Goal: Task Accomplishment & Management: Complete application form

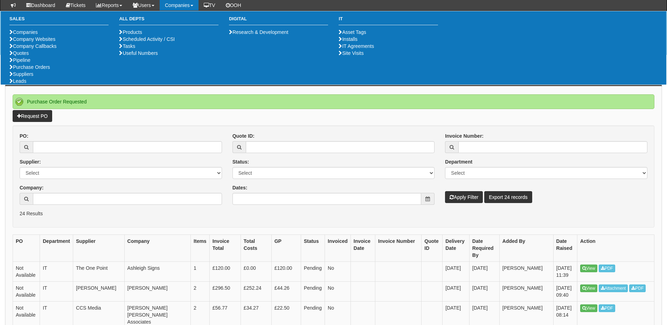
scroll to position [70, 0]
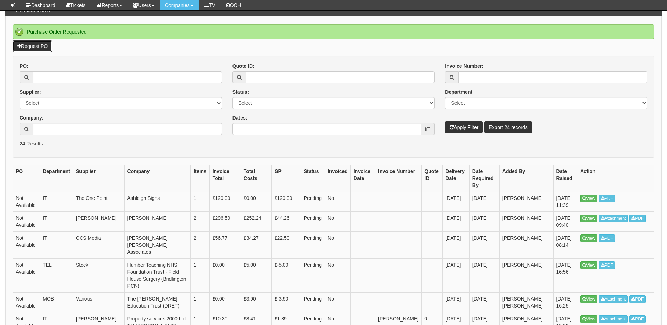
click at [40, 45] on link "Request PO" at bounding box center [33, 46] width 40 height 12
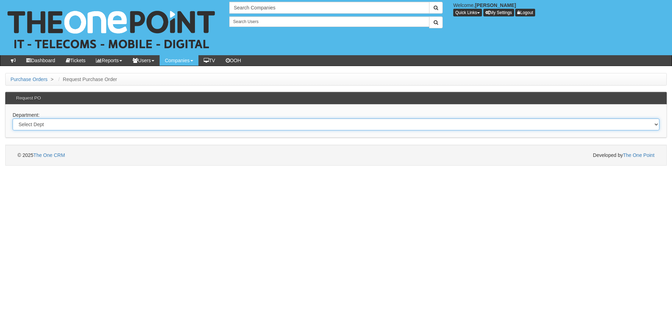
click at [116, 127] on select "Select Dept Digital Internal IT Mobiles Marketing Telecoms" at bounding box center [336, 125] width 647 height 12
select select "?pipeID=&dept=IT"
click at [13, 119] on select "Select Dept Digital Internal IT Mobiles Marketing Telecoms" at bounding box center [336, 125] width 647 height 12
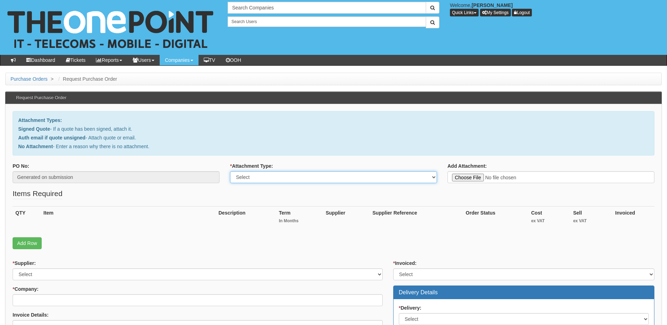
click at [274, 181] on select "Select Signed Quote Auth email with quote if unsigned No Attachment" at bounding box center [333, 177] width 207 height 12
select select "No Attachment"
click at [230, 171] on select "Select Signed Quote Auth email with quote if unsigned No Attachment" at bounding box center [333, 177] width 207 height 12
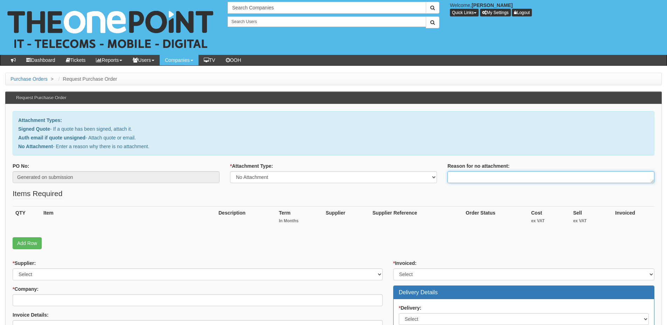
click at [472, 180] on textarea "Reason for no attachment:" at bounding box center [550, 177] width 207 height 12
paste textarea "19219"
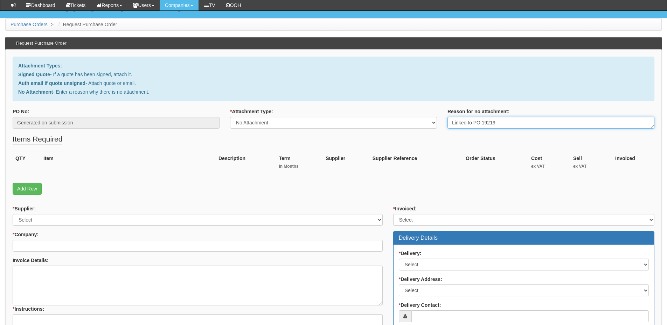
scroll to position [70, 0]
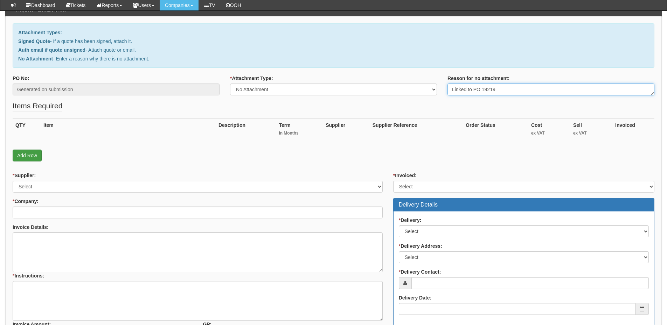
type textarea "Linked to PO 19219"
click at [21, 153] on link "Add Row" at bounding box center [27, 156] width 29 height 12
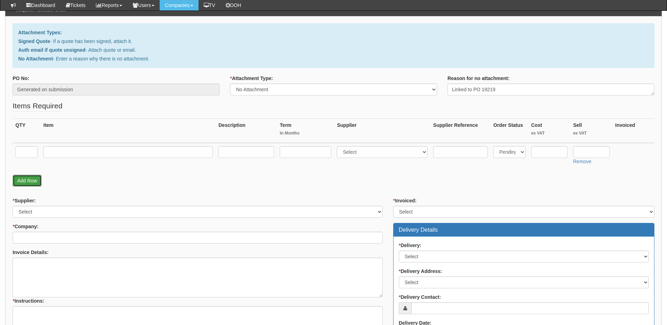
click at [36, 183] on link "Add Row" at bounding box center [27, 181] width 29 height 12
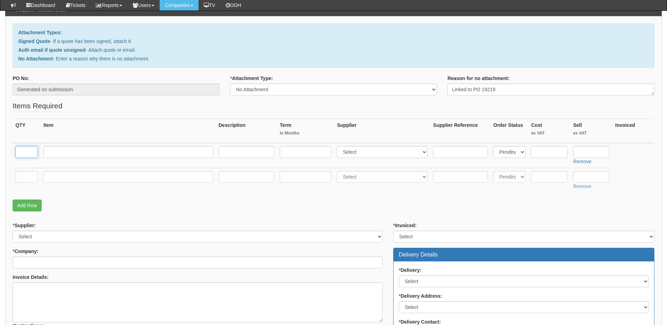
click at [28, 154] on input "text" at bounding box center [26, 152] width 22 height 12
type input "1"
click at [27, 180] on input "text" at bounding box center [26, 177] width 22 height 12
type input "1"
click at [75, 145] on td at bounding box center [128, 155] width 175 height 25
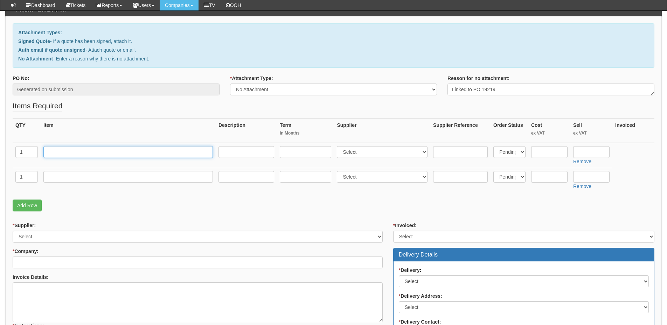
click at [76, 156] on input "text" at bounding box center [127, 152] width 169 height 12
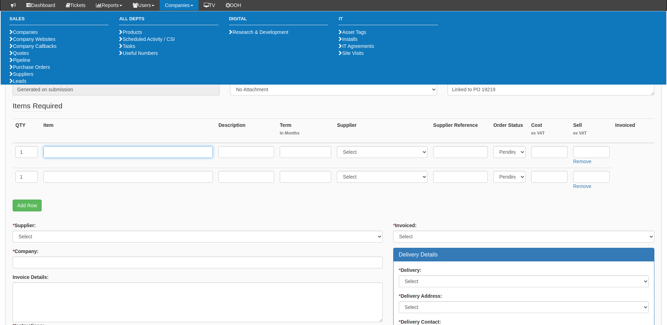
paste input "StarTech.com USB-C USB-A Dock"
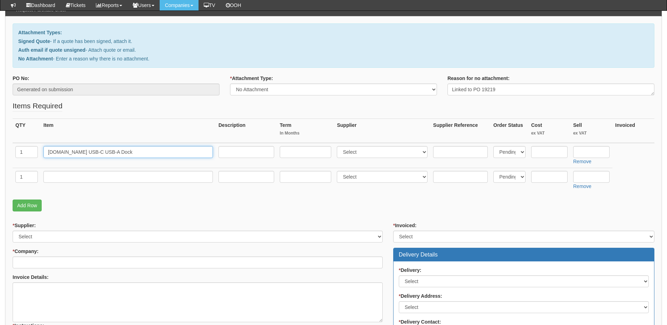
type input "StarTech.com USB-C USB-A Dock"
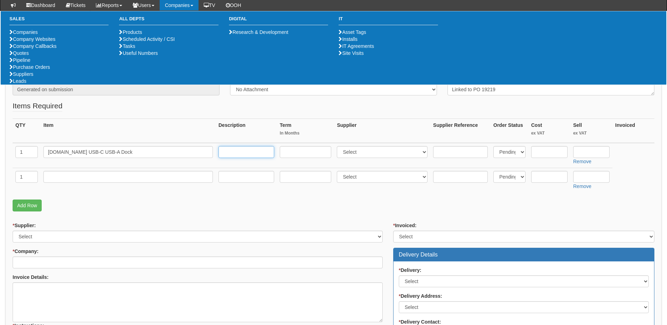
click at [237, 154] on input "text" at bounding box center [246, 152] width 56 height 12
paste input "https://business.currys.co.uk/catalogue/computing/computing-accessories/docking…"
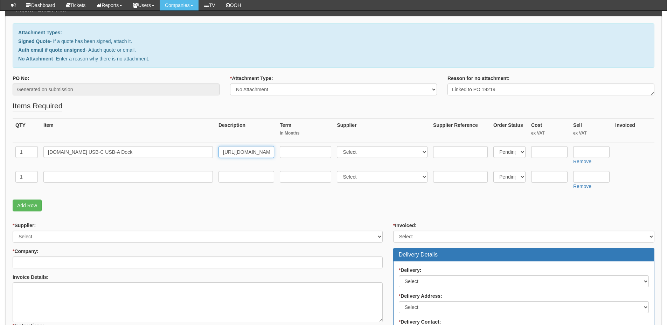
scroll to position [0, 779]
type input "https://business.currys.co.uk/catalogue/computing/computing-accessories/docking…"
click at [162, 177] on input "text" at bounding box center [127, 177] width 169 height 12
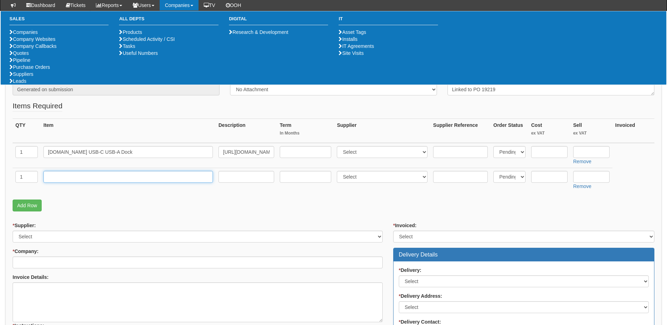
click at [157, 175] on input "text" at bounding box center [127, 177] width 169 height 12
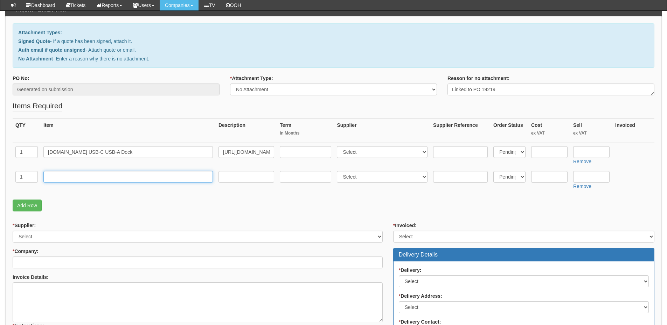
paste input "USB to VGA Adapters"
type input "USB to VGA Adapters"
click at [248, 182] on input "text" at bounding box center [246, 177] width 56 height 12
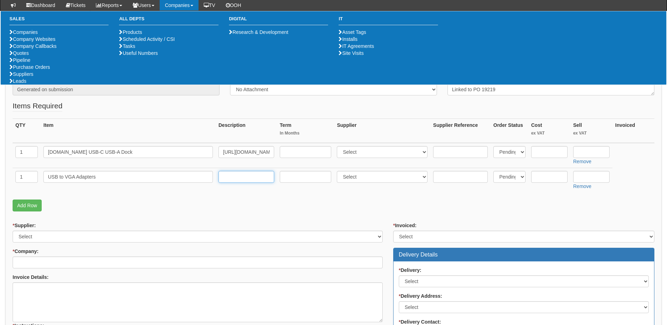
paste input "https://www.amazon.co.uk/Adapters-Adapter-Multi-Display-Converter-Projector-Bla…"
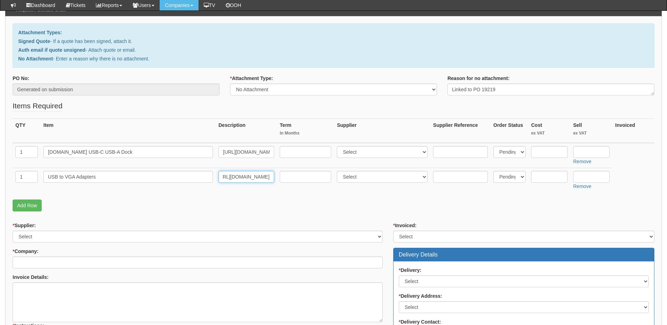
type input "https://www.amazon.co.uk/Adapters-Adapter-Multi-Display-Converter-Projector-Bla…"
click at [379, 153] on select "Select 123 REG.co.uk 1Password 3 4Gon AA Jones Electric Ltd Abzorb Access Group…" at bounding box center [382, 152] width 91 height 12
select select "230"
click at [338, 146] on select "Select 123 REG.co.uk 1Password 3 4Gon AA Jones Electric Ltd Abzorb Access Group…" at bounding box center [382, 152] width 91 height 12
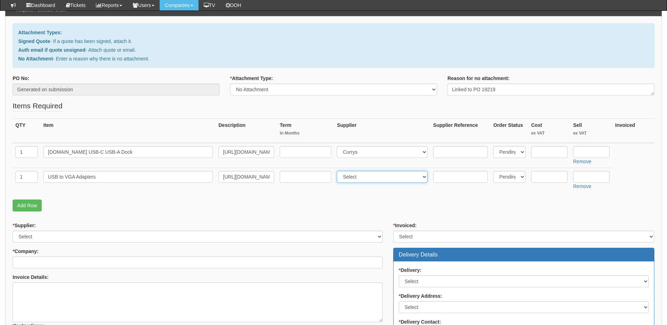
click at [371, 176] on select "Select 123 REG.co.uk 1Password 3 4Gon AA Jones Electric Ltd Abzorb Access Group…" at bounding box center [382, 177] width 91 height 12
select select "13"
click at [338, 171] on select "Select 123 REG.co.uk 1Password 3 4Gon AA Jones Electric Ltd Abzorb Access Group…" at bounding box center [382, 177] width 91 height 12
click at [539, 154] on input "text" at bounding box center [549, 152] width 36 height 12
type input "84.65"
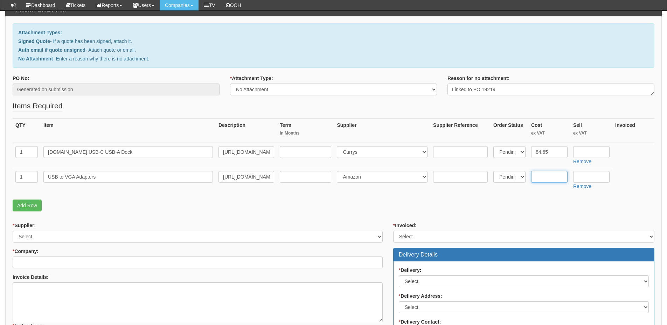
click at [544, 178] on input "text" at bounding box center [549, 177] width 36 height 12
type input "8.40"
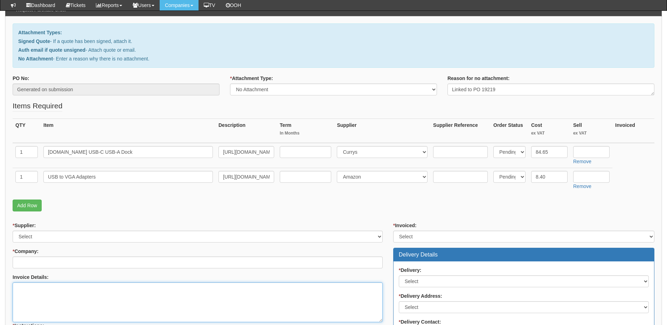
click at [57, 291] on textarea "Invoice Details:" at bounding box center [198, 303] width 370 height 40
paste textarea "USB 3.0 to HDMI Cable"
drag, startPoint x: 16, startPoint y: 288, endPoint x: 99, endPoint y: 291, distance: 82.6
click at [99, 291] on textarea "USB 3.0 to HDMI Cable" at bounding box center [198, 303] width 370 height 40
paste textarea "Docking Station - Sam Display Port to HDMI Cable - Adrian USB 3.0 to HDMI Cable…"
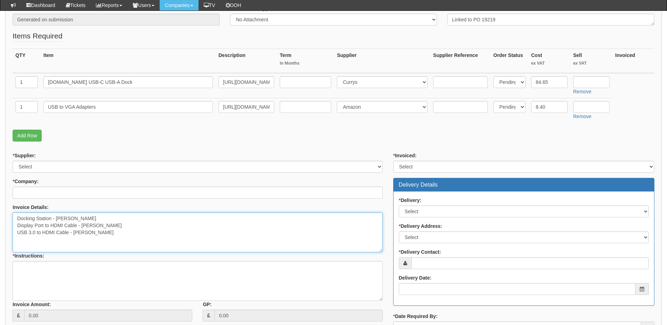
scroll to position [175, 0]
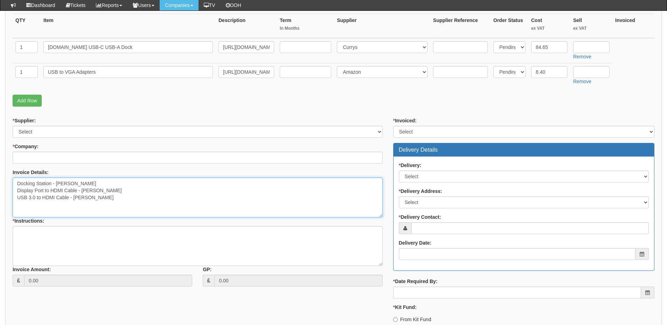
type textarea "Docking Station - Sam Display Port to HDMI Cable - Adrian USB 3.0 to HDMI Cable…"
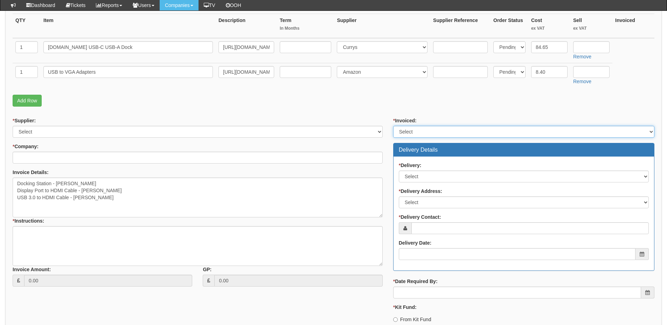
click at [407, 131] on select "Select Yes No N/A STB (part of order)" at bounding box center [523, 132] width 261 height 12
select select "2"
click at [393, 126] on select "Select Yes No N/A STB (part of order)" at bounding box center [523, 132] width 261 height 12
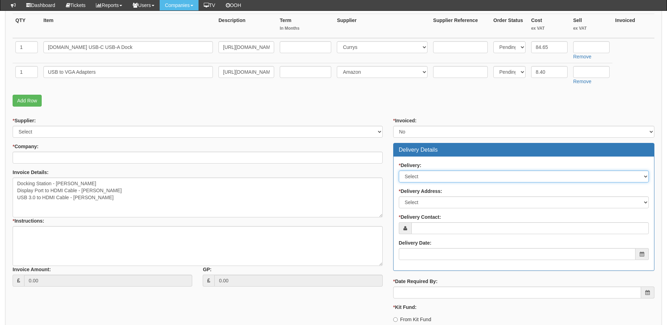
click at [435, 177] on select "Select No Not Applicable Yes" at bounding box center [524, 177] width 250 height 12
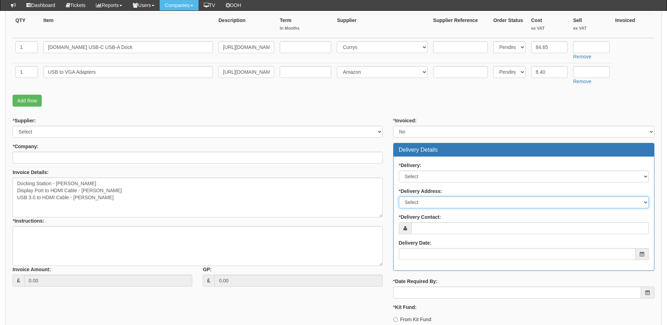
click at [426, 203] on select "Select Not Applicable Other" at bounding box center [524, 203] width 250 height 12
select select "other"
click at [399, 197] on select "Select Not Applicable Other" at bounding box center [524, 203] width 250 height 12
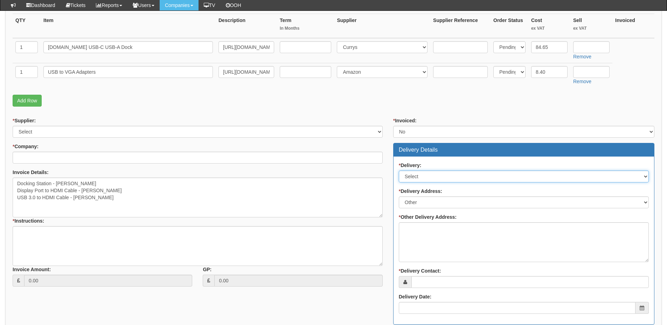
click at [423, 177] on select "Select No Not Applicable Yes" at bounding box center [524, 177] width 250 height 12
select select "1"
click at [399, 171] on select "Select No Not Applicable Yes" at bounding box center [524, 177] width 250 height 12
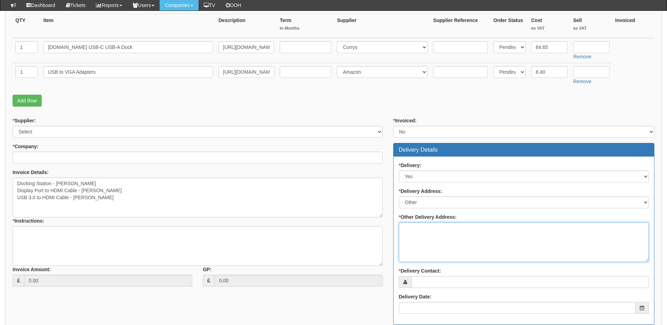
click at [418, 232] on textarea "* Other Delivery Address:" at bounding box center [524, 243] width 250 height 40
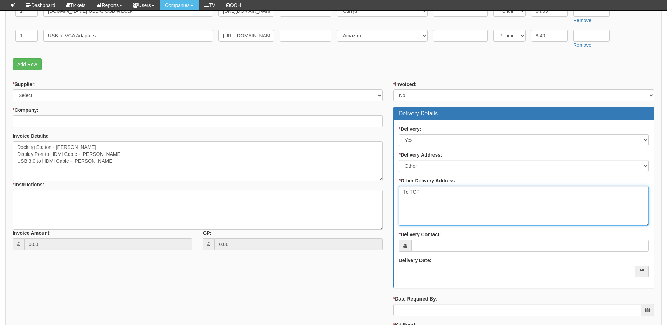
scroll to position [245, 0]
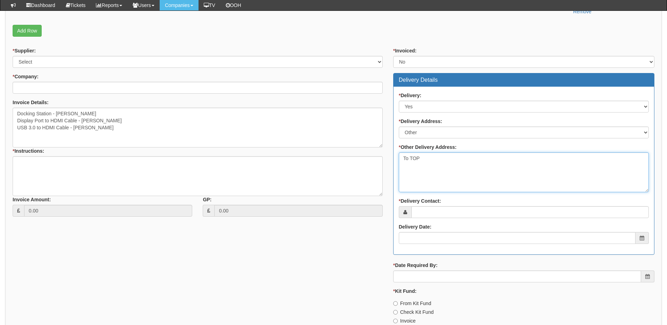
type textarea "To TOP"
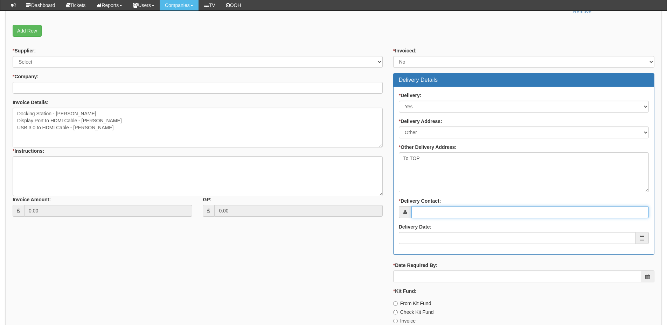
click at [421, 213] on input "* Delivery Contact:" at bounding box center [529, 212] width 237 height 12
type input "Suzanne Hall"
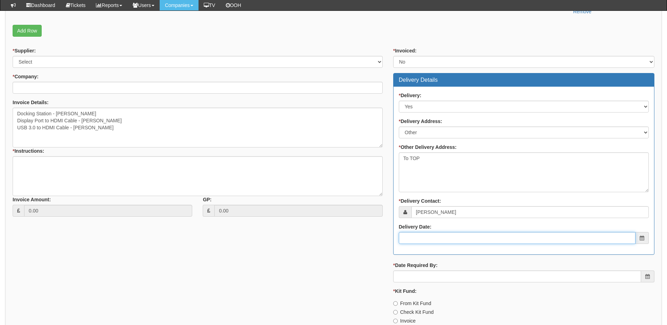
click at [424, 239] on input "Delivery Date:" at bounding box center [517, 238] width 237 height 12
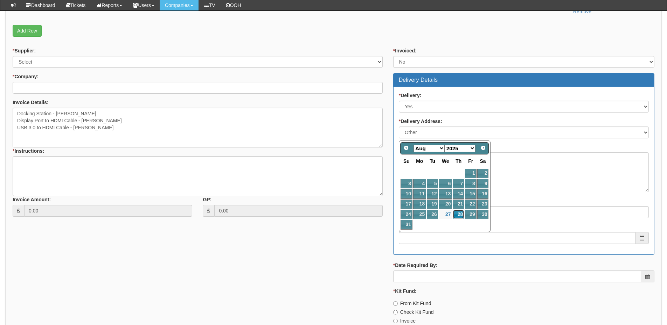
click at [457, 215] on link "28" at bounding box center [458, 214] width 12 height 9
type input "2025-08-28"
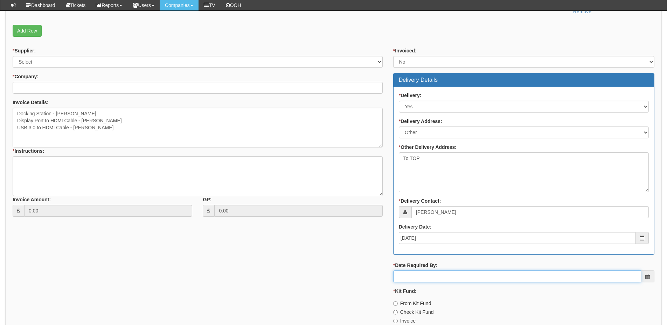
click at [453, 274] on input "* Date Required By:" at bounding box center [517, 277] width 248 height 12
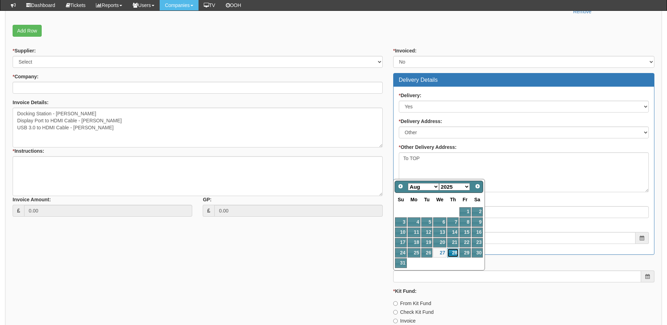
click at [453, 254] on link "28" at bounding box center [453, 252] width 12 height 9
type input "2025-08-28"
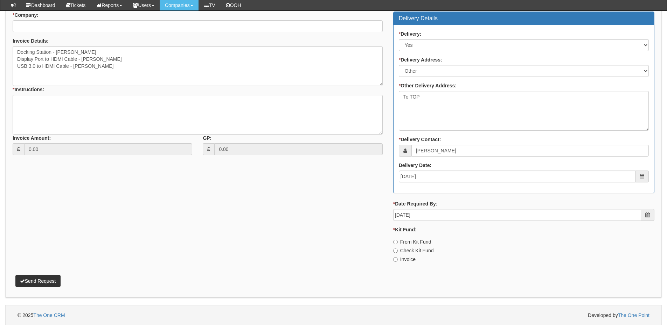
scroll to position [307, 0]
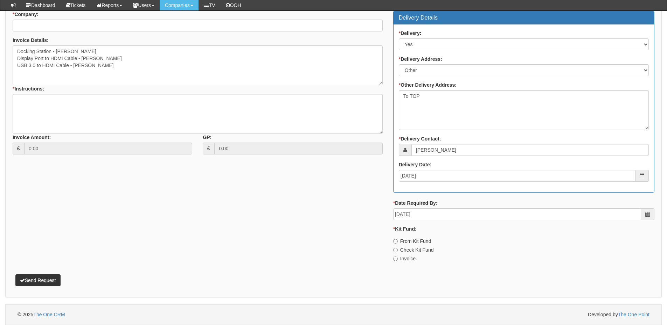
click at [402, 259] on label "Invoice" at bounding box center [404, 258] width 22 height 7
click at [397, 244] on input "Invoice" at bounding box center [395, 241] width 5 height 5
radio input "true"
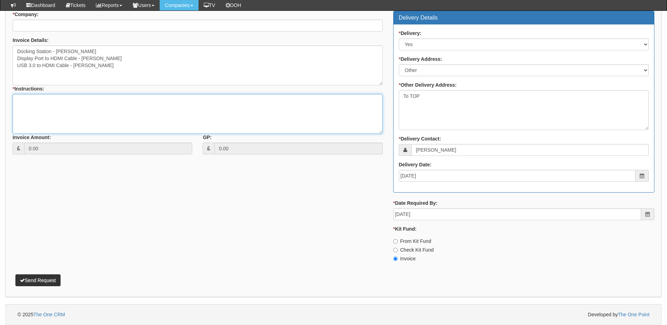
click at [104, 113] on textarea "* Instructions:" at bounding box center [198, 114] width 370 height 40
type textarea "As above"
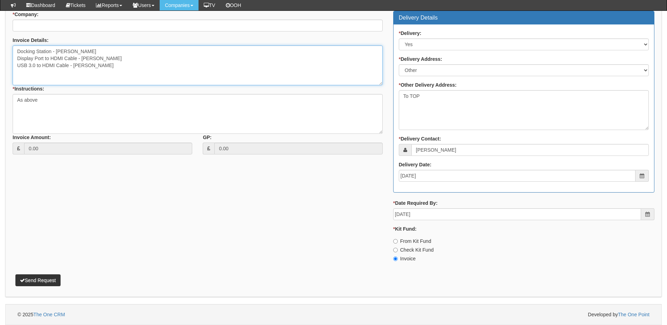
click at [14, 52] on textarea "Docking Station - Sam Display Port to HDMI Cable - Adrian USB 3.0 to HDMI Cable…" at bounding box center [198, 65] width 370 height 40
click at [328, 50] on textarea "The below kit is no longer needed as the original laptop was changed but the as…" at bounding box center [198, 65] width 370 height 40
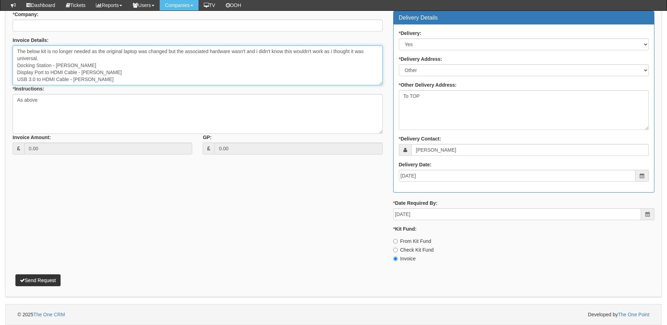
type textarea "The below kit is no longer needed as the original laptop was changed but the as…"
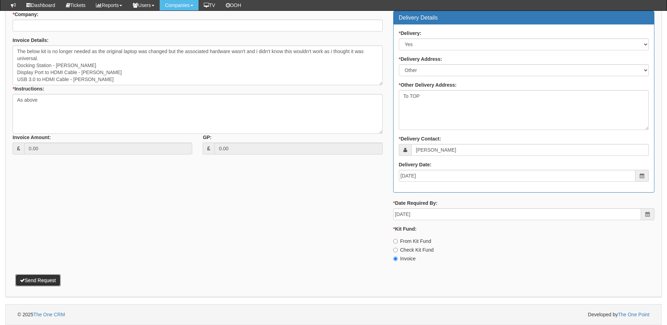
click at [48, 280] on button "Send Request" at bounding box center [37, 281] width 45 height 12
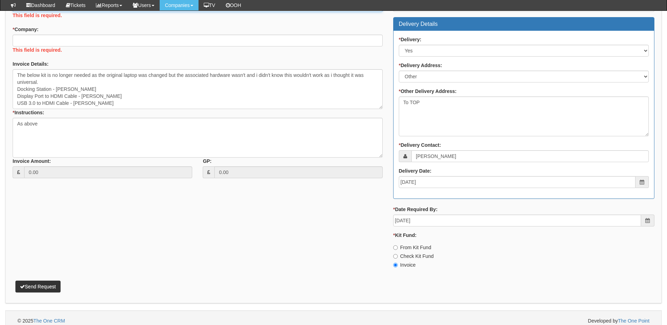
scroll to position [231, 0]
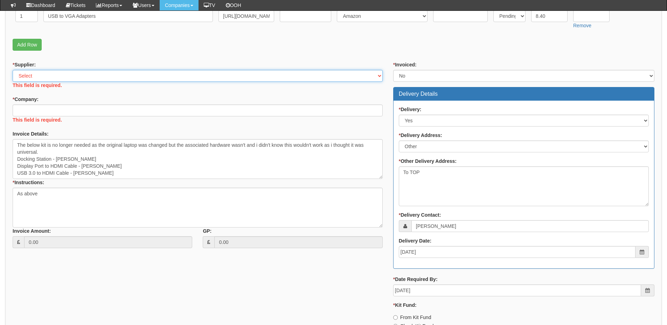
click at [50, 79] on select "Select 123 REG.co.uk 1Password 3 4Gon AA Jones Electric Ltd Abzorb Access Group…" at bounding box center [198, 76] width 370 height 12
select select "124"
click at [13, 70] on select "Select 123 REG.co.uk 1Password 3 4Gon AA Jones Electric Ltd Abzorb Access Group…" at bounding box center [198, 76] width 370 height 12
click at [55, 111] on div "* Company: This field is required." at bounding box center [198, 110] width 370 height 29
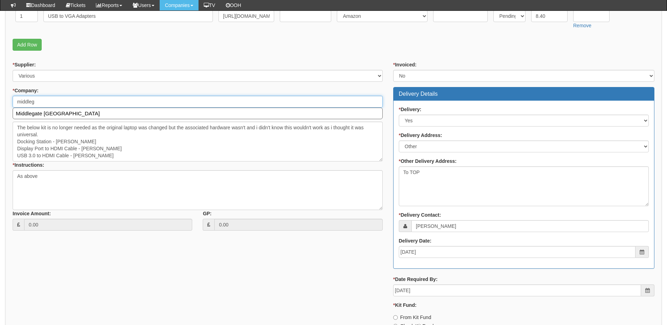
click at [55, 111] on link "Middlegate Europe" at bounding box center [198, 113] width 368 height 9
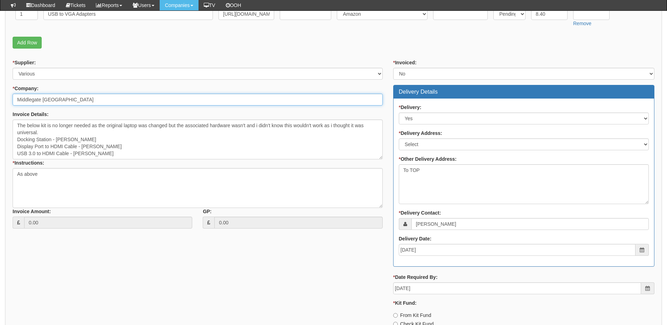
scroll to position [301, 0]
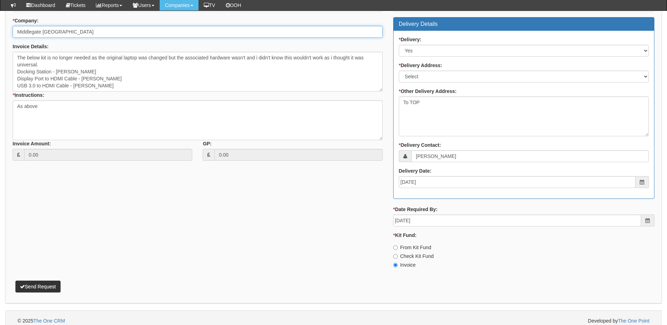
type input "Middlegate Europe"
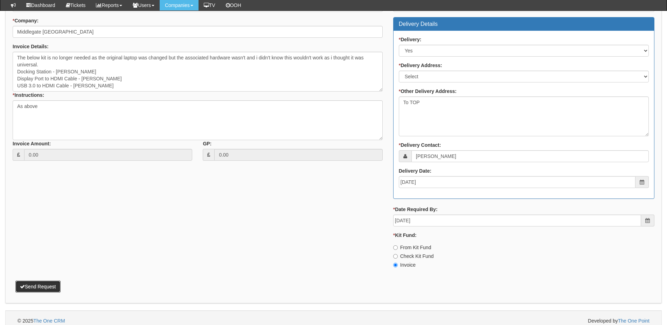
click at [48, 283] on button "Send Request" at bounding box center [37, 287] width 45 height 12
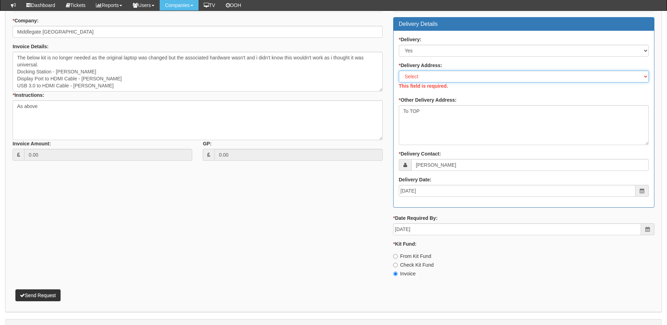
click at [431, 81] on select "Select Not Applicable Main Address - HU9 5LW Other" at bounding box center [524, 77] width 250 height 12
select select "other"
click at [399, 71] on select "Select Not Applicable Main Address - HU9 5LW Other" at bounding box center [524, 77] width 250 height 12
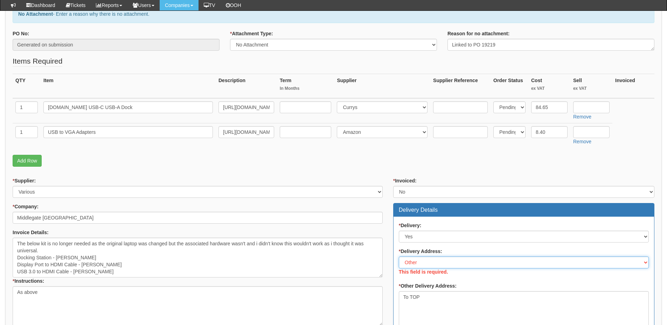
scroll to position [56, 0]
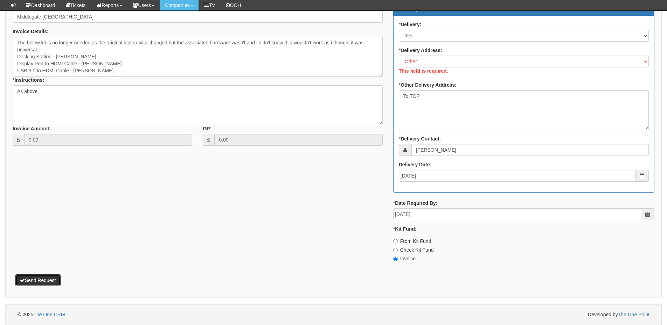
click at [44, 283] on button "Send Request" at bounding box center [37, 281] width 45 height 12
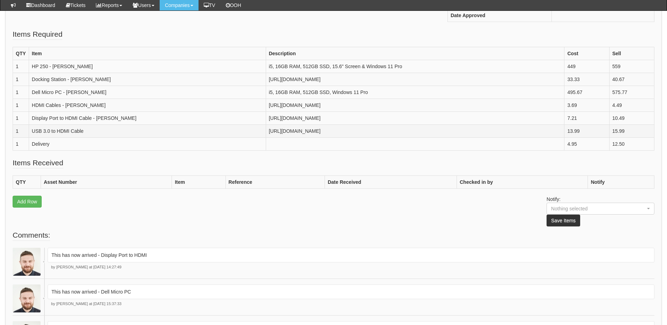
scroll to position [210, 0]
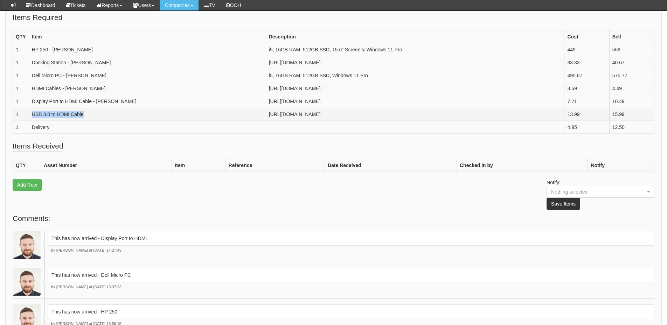
drag, startPoint x: 32, startPoint y: 185, endPoint x: 49, endPoint y: 199, distance: 22.8
click at [49, 121] on td "USB 3.0 to HDMI Cable" at bounding box center [147, 114] width 237 height 13
copy td "USB 3.0 to HDMI Cable"
click at [31, 108] on td "Display Port to HDMI Cable - Adrian" at bounding box center [147, 101] width 237 height 13
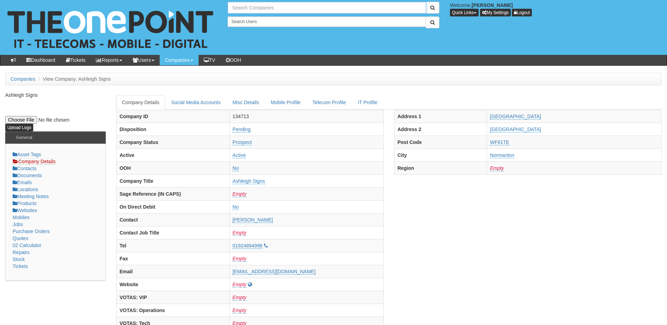
click at [262, 12] on input "text" at bounding box center [326, 8] width 198 height 12
click at [259, 19] on link "Life Skills Hub" at bounding box center [326, 19] width 197 height 10
type input "Life Skills Hub"
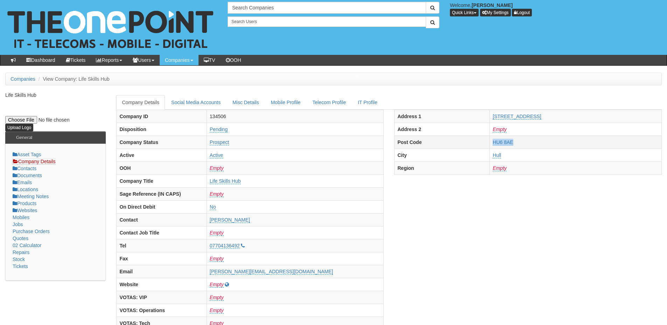
drag, startPoint x: 488, startPoint y: 141, endPoint x: 530, endPoint y: 141, distance: 42.7
click at [530, 141] on tr "Post Code HU6 8AE" at bounding box center [527, 142] width 267 height 13
copy tr "HU6 8AE"
